Goal: Entertainment & Leisure: Consume media (video, audio)

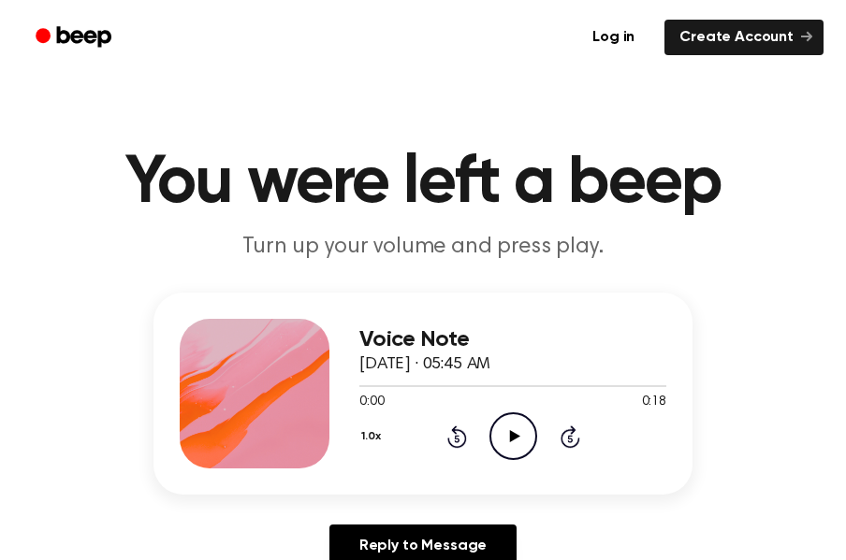
drag, startPoint x: 511, startPoint y: 426, endPoint x: 410, endPoint y: -90, distance: 525.4
click at [223, 379] on div at bounding box center [255, 394] width 150 height 150
click at [513, 434] on icon at bounding box center [514, 436] width 10 height 12
click at [514, 436] on icon at bounding box center [513, 436] width 8 height 12
click at [514, 436] on icon at bounding box center [514, 436] width 10 height 12
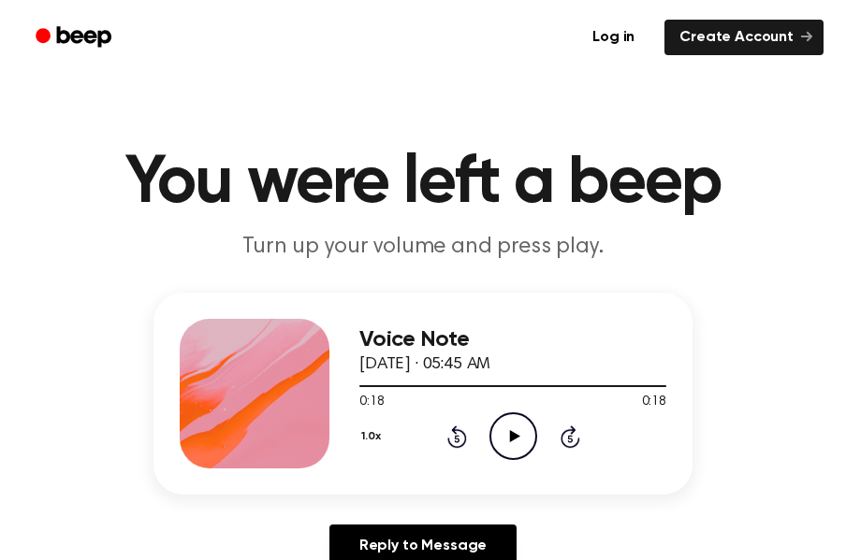
click at [515, 449] on icon "Play Audio" at bounding box center [513, 437] width 48 height 48
click at [503, 434] on icon "Play Audio" at bounding box center [513, 437] width 48 height 48
click at [512, 439] on icon at bounding box center [514, 436] width 10 height 12
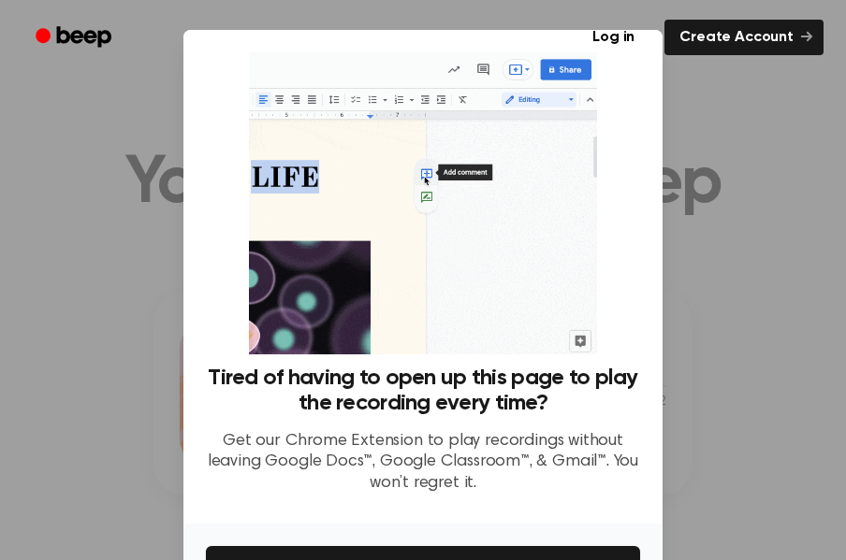
click at [735, 158] on div at bounding box center [423, 280] width 846 height 560
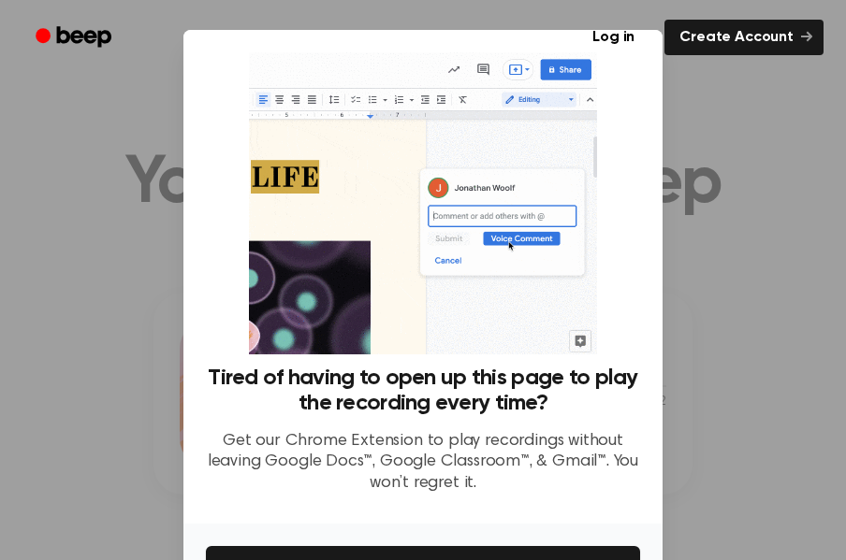
click at [151, 172] on div at bounding box center [423, 280] width 846 height 560
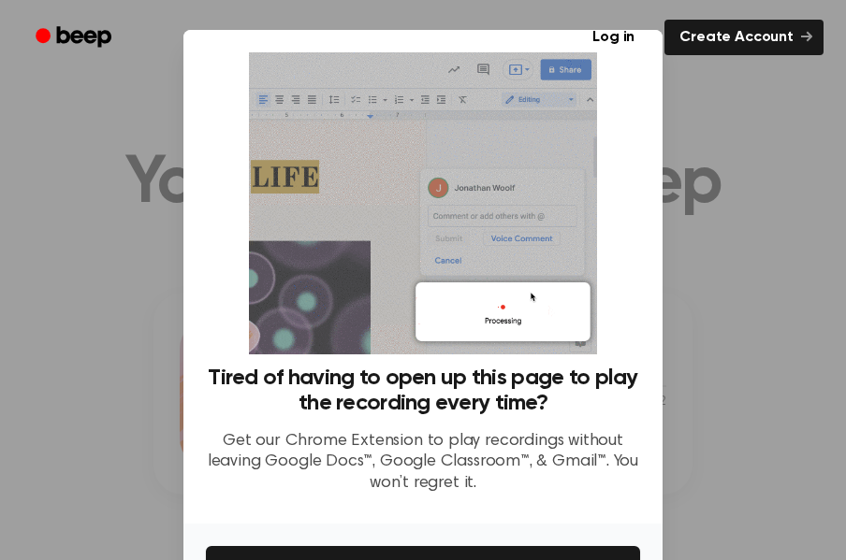
click at [668, 58] on ul "Log in Create Account" at bounding box center [483, 37] width 680 height 43
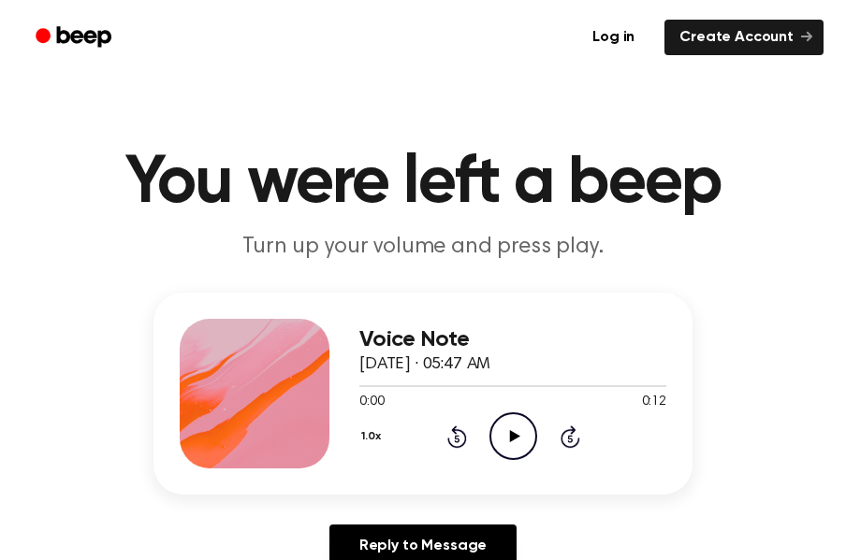
click at [505, 440] on icon "Play Audio" at bounding box center [513, 437] width 48 height 48
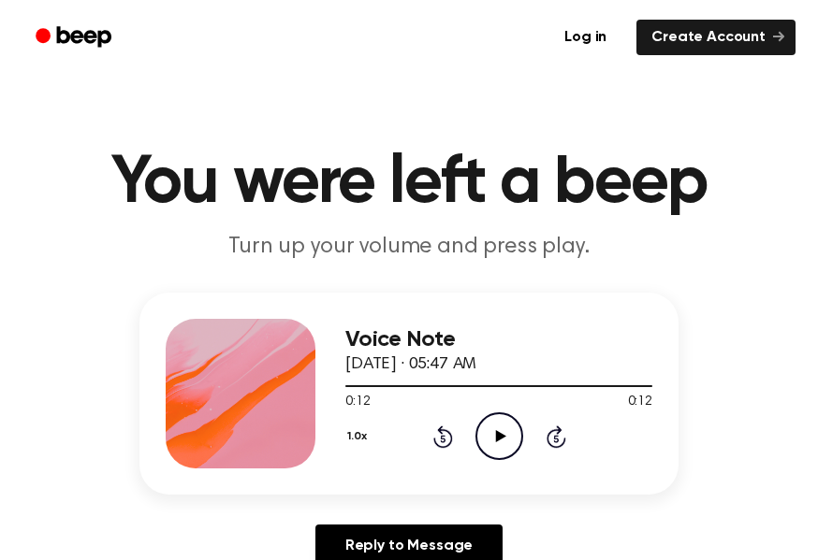
click at [487, 434] on icon "Play Audio" at bounding box center [499, 437] width 48 height 48
click at [499, 441] on icon "Play Audio" at bounding box center [499, 437] width 48 height 48
click at [503, 438] on icon "Play Audio" at bounding box center [499, 437] width 48 height 48
click at [502, 420] on icon "Pause Audio" at bounding box center [499, 437] width 48 height 48
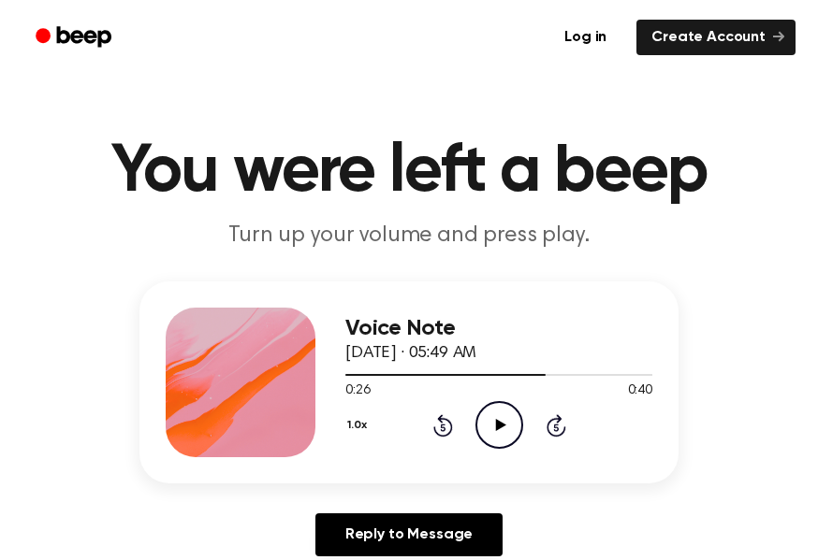
scroll to position [18, 0]
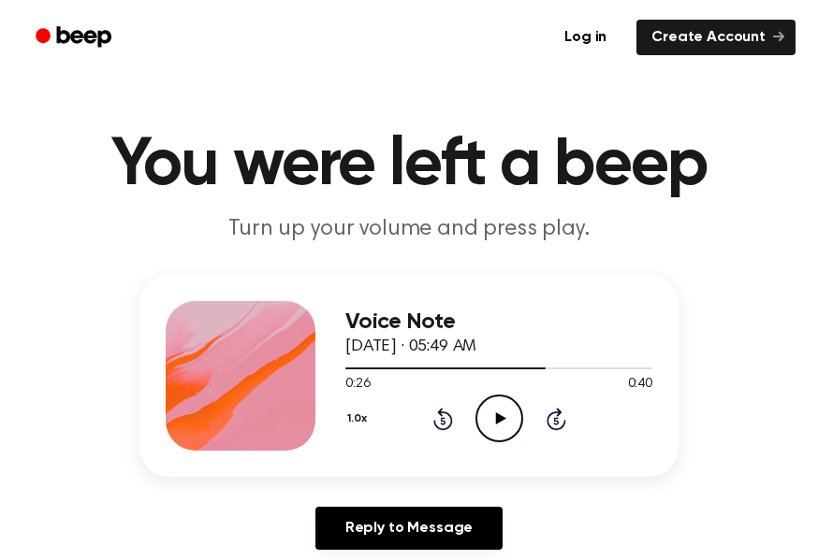
click at [504, 426] on icon "Play Audio" at bounding box center [499, 419] width 48 height 48
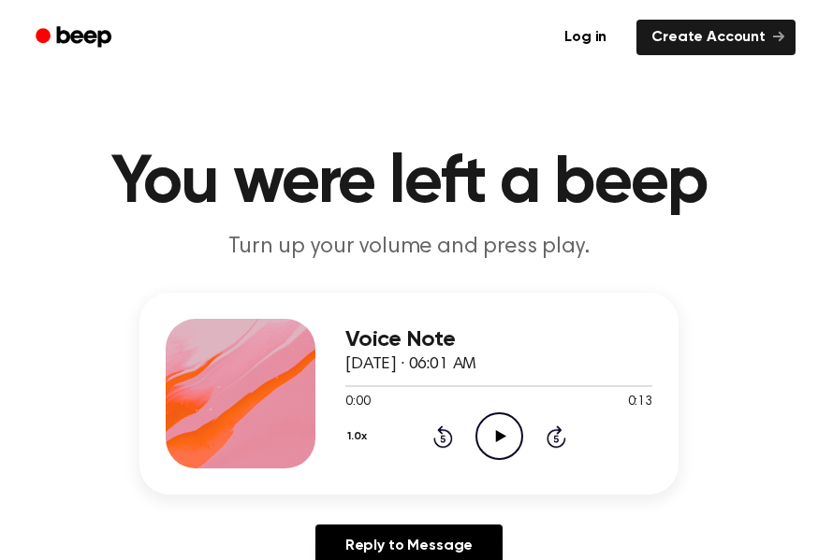
click at [505, 444] on icon "Play Audio" at bounding box center [499, 437] width 48 height 48
click at [499, 444] on icon "Play Audio" at bounding box center [499, 437] width 48 height 48
click at [501, 446] on icon "Play Audio" at bounding box center [499, 437] width 48 height 48
click at [500, 438] on icon at bounding box center [500, 436] width 10 height 12
click at [502, 429] on icon "Play Audio" at bounding box center [499, 437] width 48 height 48
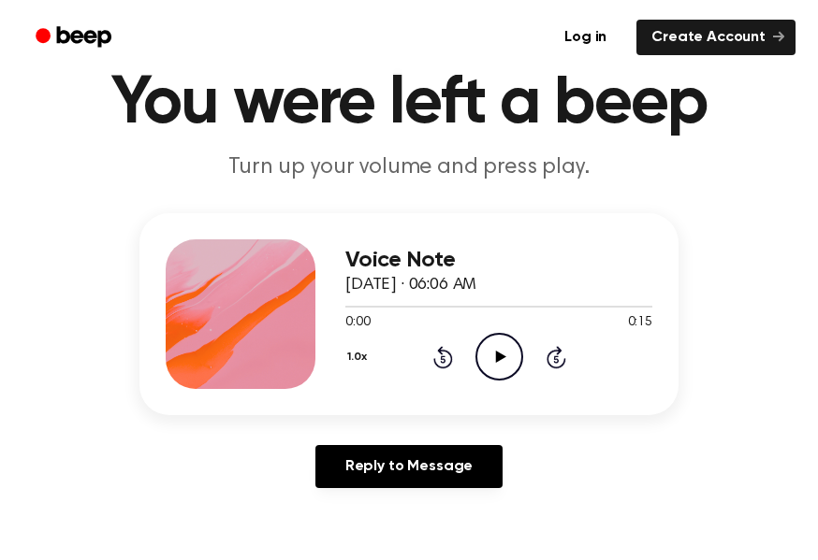
scroll to position [81, 0]
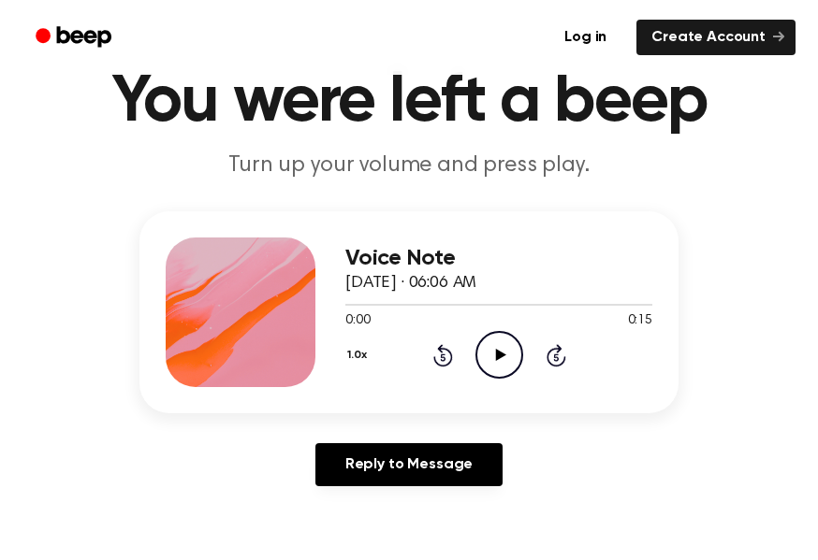
click at [509, 357] on icon "Play Audio" at bounding box center [499, 355] width 48 height 48
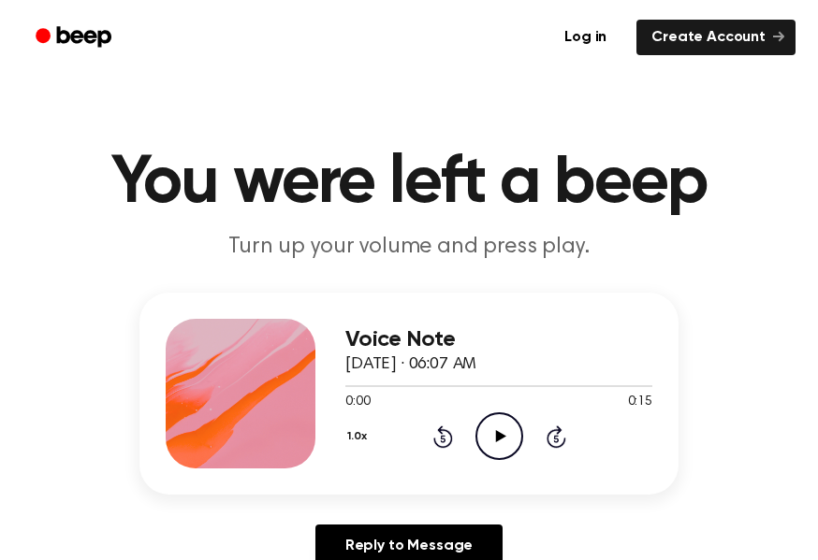
click at [494, 439] on icon "Play Audio" at bounding box center [499, 437] width 48 height 48
click at [507, 441] on icon "Play Audio" at bounding box center [499, 437] width 48 height 48
click at [493, 433] on icon "Play Audio" at bounding box center [499, 437] width 48 height 48
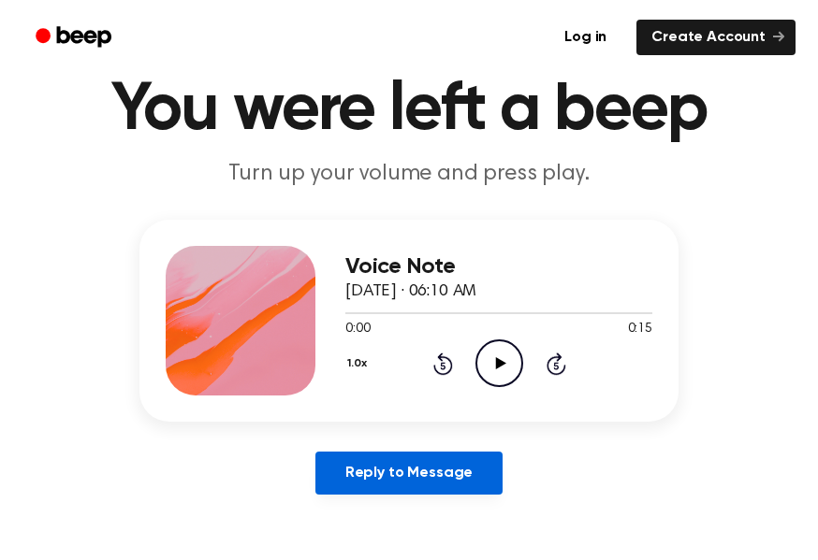
scroll to position [73, 0]
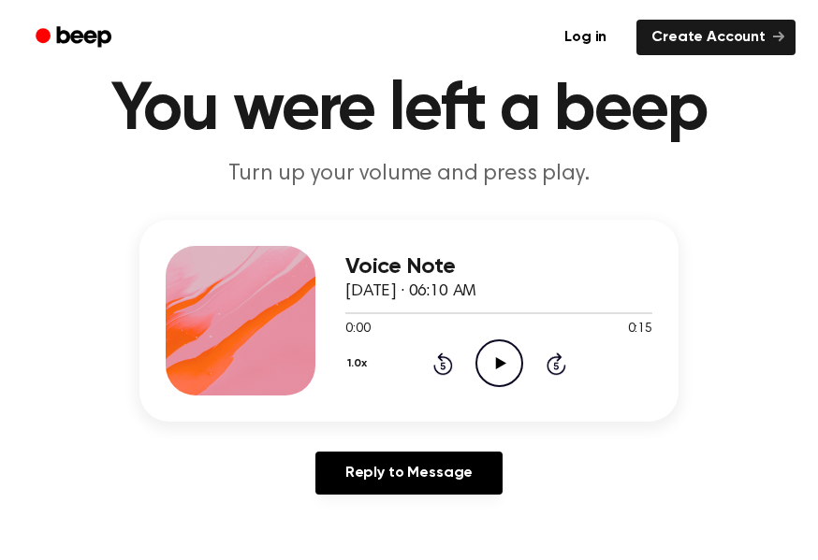
click at [495, 345] on icon "Play Audio" at bounding box center [499, 364] width 48 height 48
click at [495, 363] on icon "Play Audio" at bounding box center [499, 364] width 48 height 48
click at [489, 357] on icon "Play Audio" at bounding box center [499, 364] width 48 height 48
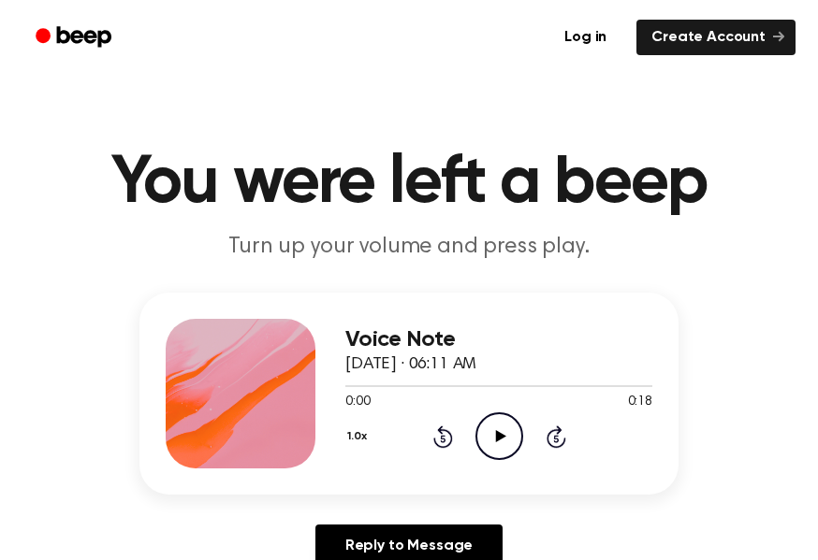
click at [504, 422] on icon "Play Audio" at bounding box center [499, 437] width 48 height 48
